Goal: Information Seeking & Learning: Understand process/instructions

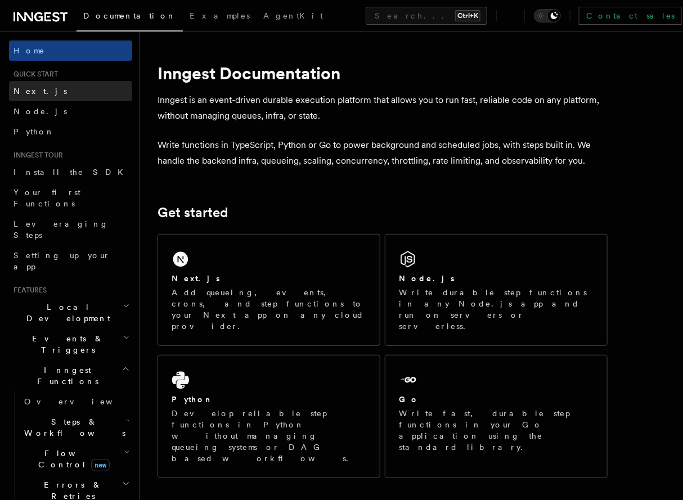
click at [87, 99] on link "Next.js" at bounding box center [70, 91] width 123 height 20
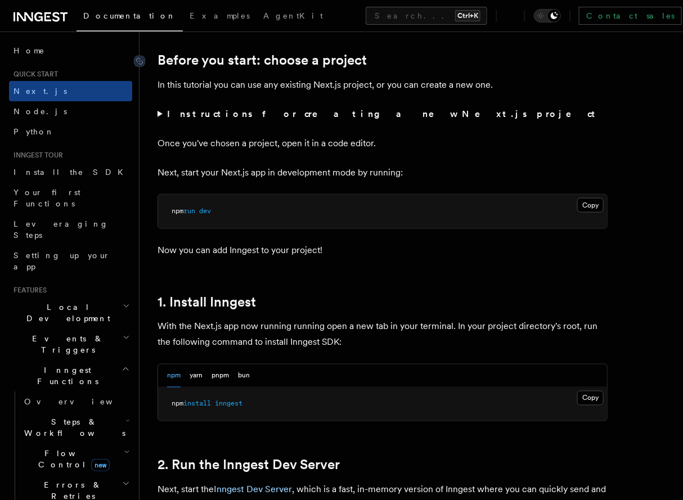
scroll to position [448, 0]
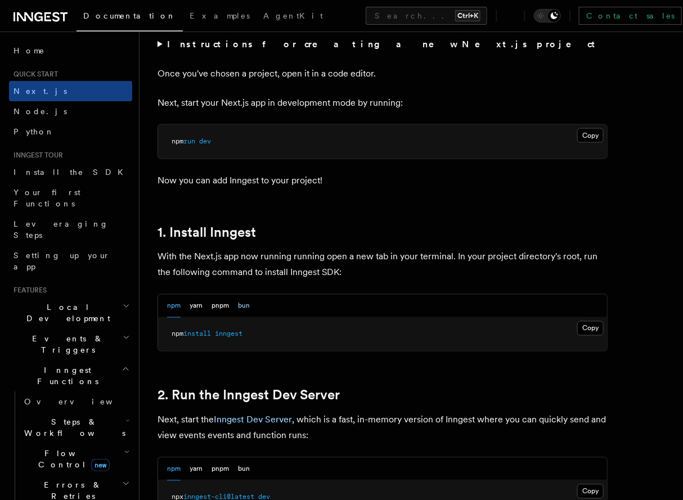
click at [248, 303] on button "bun" at bounding box center [244, 306] width 12 height 23
click at [579, 324] on button "Copy Copied" at bounding box center [591, 328] width 26 height 15
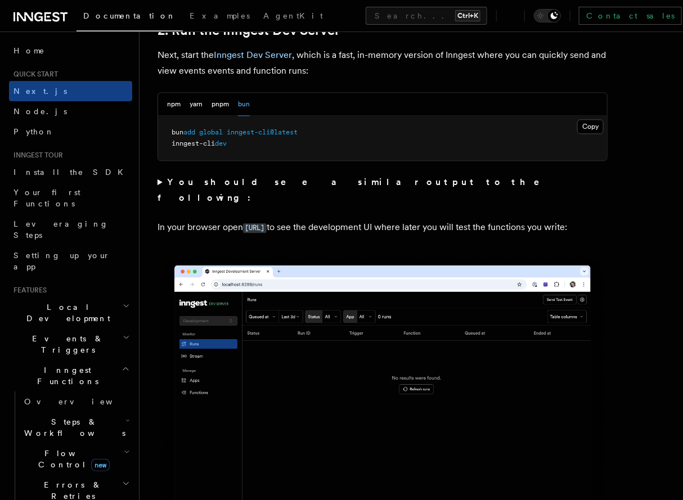
scroll to position [780, 0]
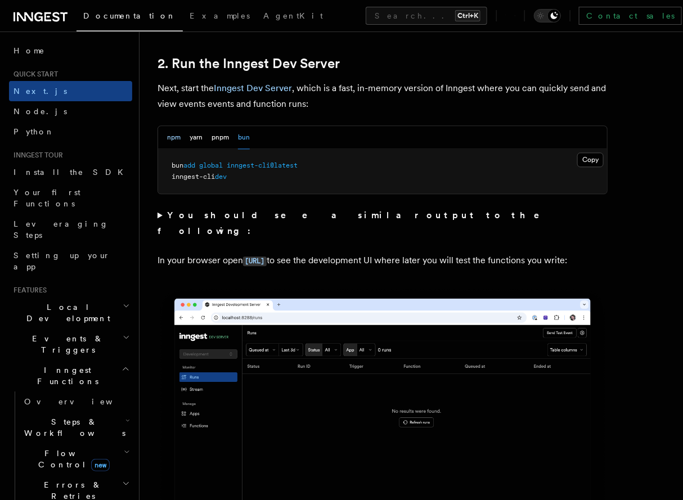
click at [169, 141] on button "npm" at bounding box center [174, 137] width 14 height 23
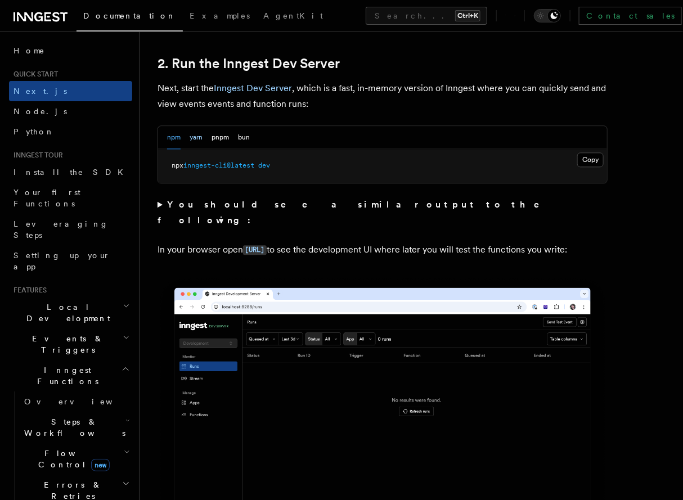
click at [199, 132] on button "yarn" at bounding box center [196, 137] width 13 height 23
click at [213, 135] on button "pnpm" at bounding box center [220, 137] width 17 height 23
drag, startPoint x: 196, startPoint y: 165, endPoint x: 265, endPoint y: 168, distance: 69.3
click at [265, 168] on span "pnpm dlx inngest-cli@latest dev" at bounding box center [231, 166] width 118 height 8
click at [265, 168] on span "inngest-cli@latest" at bounding box center [238, 166] width 71 height 8
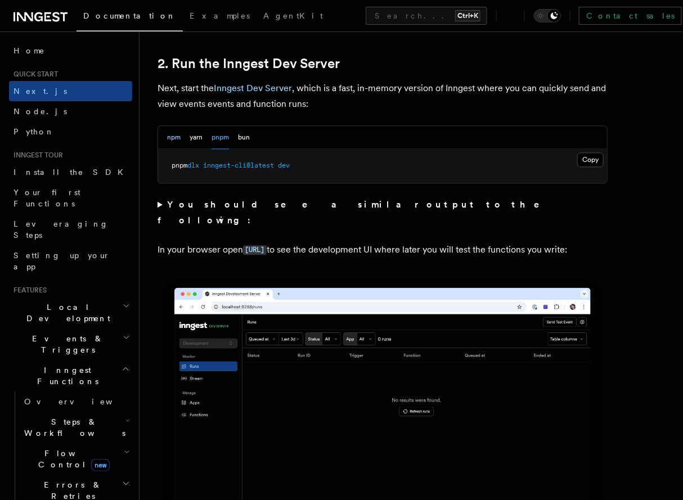
click at [172, 135] on button "npm" at bounding box center [174, 137] width 14 height 23
click at [244, 138] on button "bun" at bounding box center [244, 137] width 12 height 23
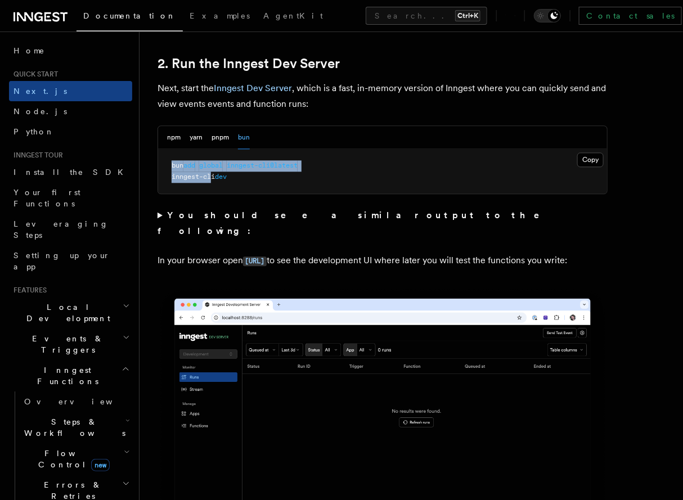
drag, startPoint x: 170, startPoint y: 164, endPoint x: 214, endPoint y: 172, distance: 44.6
click at [214, 172] on pre "bun add global inngest-cli@latest inngest-cli dev" at bounding box center [382, 171] width 449 height 44
click at [214, 173] on span "inngest-cli" at bounding box center [193, 177] width 43 height 8
drag, startPoint x: 307, startPoint y: 165, endPoint x: 191, endPoint y: 163, distance: 116.5
click at [191, 163] on pre "bun add global inngest-cli@latest inngest-cli dev" at bounding box center [382, 171] width 449 height 44
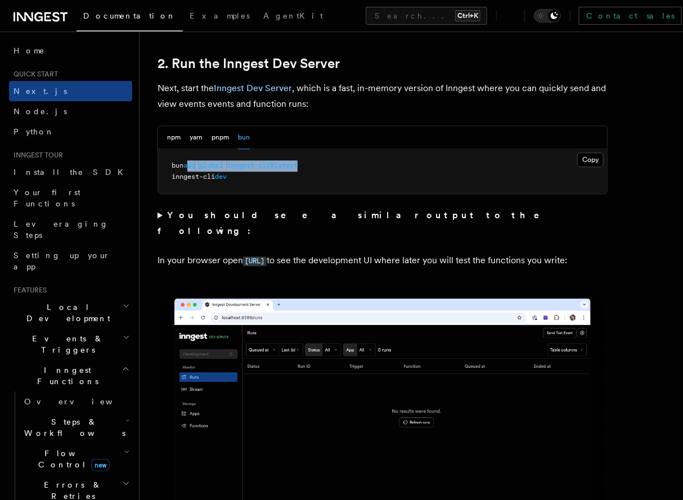
click at [191, 163] on span "add" at bounding box center [190, 166] width 12 height 8
drag, startPoint x: 164, startPoint y: 129, endPoint x: 181, endPoint y: 146, distance: 24.7
click at [181, 146] on div "npm yarn pnpm bun" at bounding box center [382, 137] width 449 height 23
click at [181, 146] on div "npm yarn pnpm bun" at bounding box center [208, 137] width 83 height 23
click at [217, 136] on button "pnpm" at bounding box center [220, 137] width 17 height 23
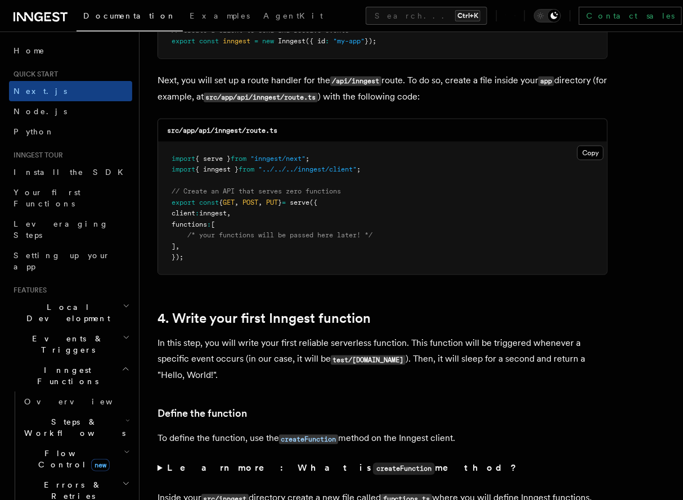
scroll to position [1798, 0]
drag, startPoint x: 285, startPoint y: 128, endPoint x: 216, endPoint y: 132, distance: 68.8
click at [216, 132] on div "src/app/api/inngest/route.ts" at bounding box center [382, 130] width 449 height 23
copy code "inngest/route.ts"
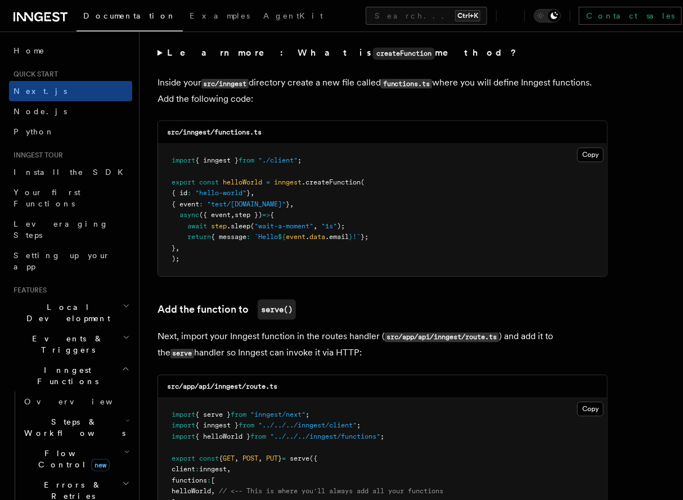
scroll to position [2218, 0]
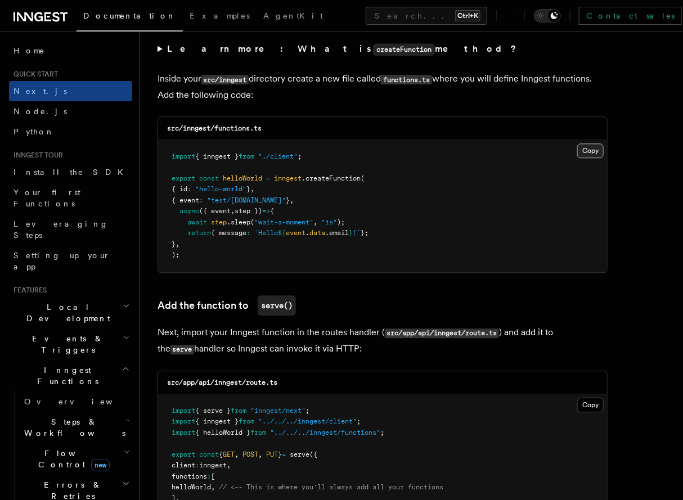
click at [578, 146] on button "Copy Copied" at bounding box center [591, 151] width 26 height 15
